Goal: Transaction & Acquisition: Register for event/course

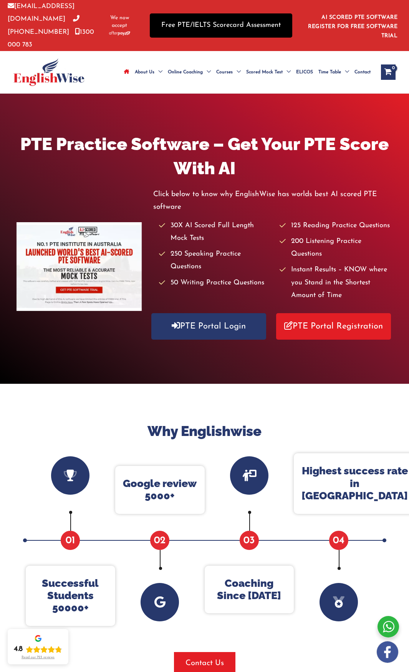
click at [192, 26] on link "Free PTE/IELTS Scorecard Assessment" at bounding box center [221, 25] width 142 height 24
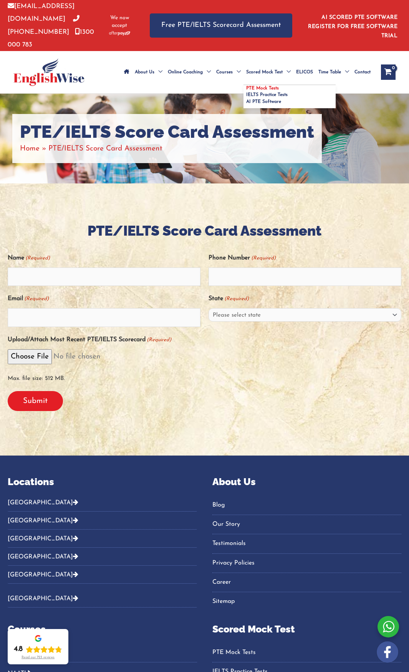
click at [260, 86] on span "PTE Mock Tests" at bounding box center [262, 88] width 33 height 5
